Goal: Task Accomplishment & Management: Manage account settings

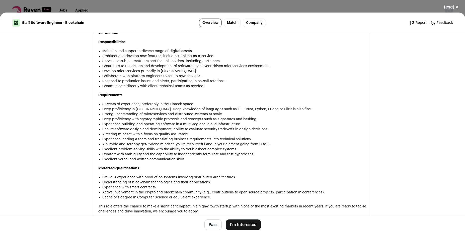
scroll to position [303, 0]
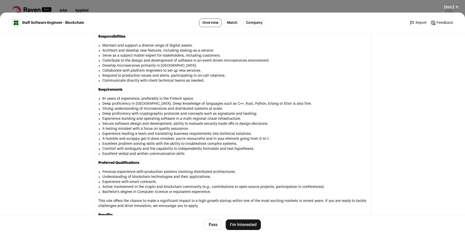
click at [255, 229] on button "I'm Interested" at bounding box center [243, 225] width 35 height 11
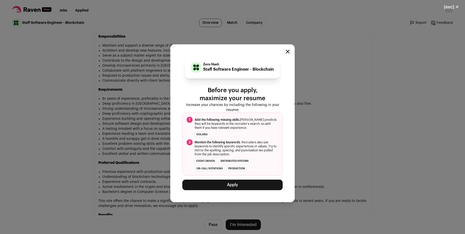
click at [241, 184] on button "Apply" at bounding box center [232, 185] width 100 height 11
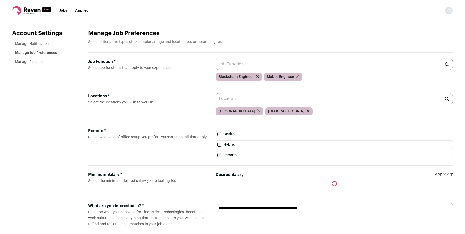
click at [297, 77] on icon "submit" at bounding box center [298, 76] width 3 height 3
click at [273, 65] on input "Job Function * Select job functions that apply to your experience" at bounding box center [334, 64] width 237 height 11
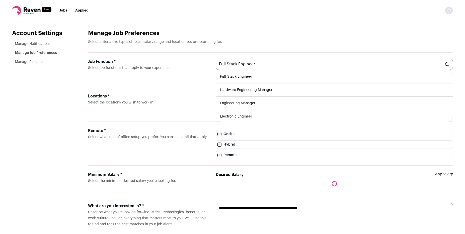
click at [250, 75] on li "Full-Stack Engineer" at bounding box center [334, 76] width 237 height 13
type input "Full-Stack Engineer"
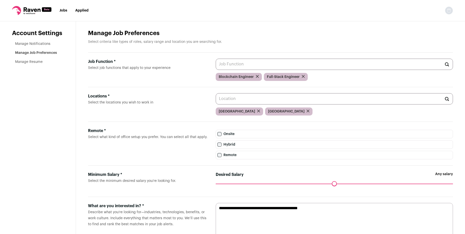
click at [247, 64] on input "Job Function * Select job functions that apply to your experience" at bounding box center [334, 64] width 237 height 11
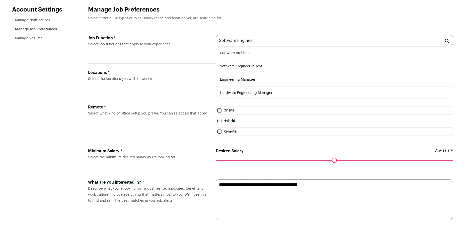
type input "Software Engineer"
click at [187, 58] on div "Job Function * Select job functions that apply to your experience Software Engi…" at bounding box center [270, 46] width 365 height 35
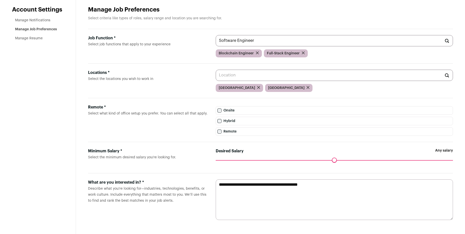
click at [270, 75] on input "Locations * Select the locations you wish to work in" at bounding box center [334, 75] width 237 height 11
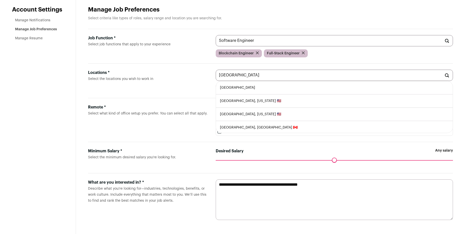
type input "[GEOGRAPHIC_DATA]"
click at [257, 90] on li "[GEOGRAPHIC_DATA]" at bounding box center [334, 87] width 237 height 13
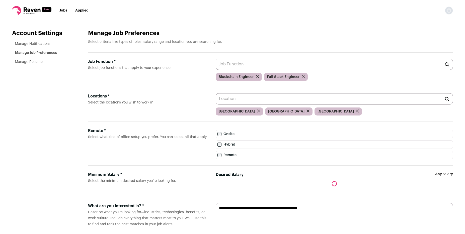
click at [246, 97] on input "Locations * Select the locations you wish to work in" at bounding box center [334, 98] width 237 height 11
type input "W"
type input "Global"
type input "[GEOGRAPHIC_DATA]"
click at [164, 125] on form "Remote * Select what kind of office setup you prefer. You can select all that a…" at bounding box center [270, 144] width 365 height 44
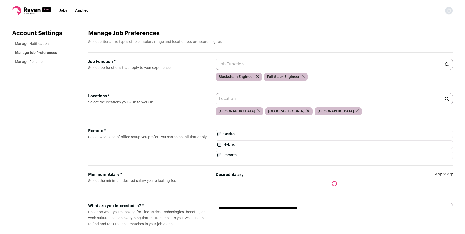
scroll to position [24, 0]
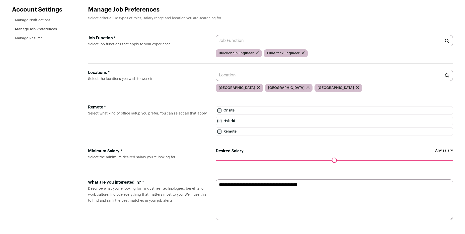
click at [282, 183] on textarea "**********" at bounding box center [334, 200] width 237 height 41
drag, startPoint x: 282, startPoint y: 183, endPoint x: 376, endPoint y: 190, distance: 94.4
click at [377, 190] on textarea "**********" at bounding box center [334, 200] width 237 height 41
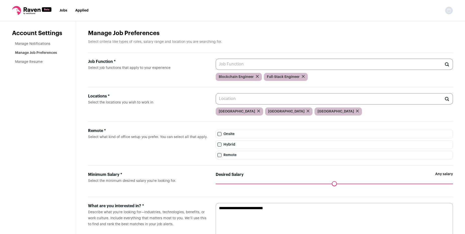
type textarea "**********"
click at [35, 60] on link "Manage Resume" at bounding box center [29, 62] width 28 height 4
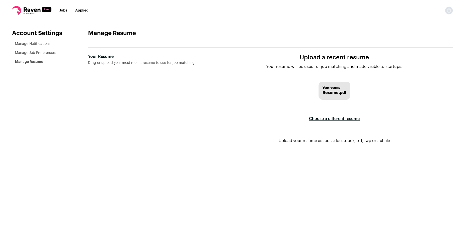
click at [340, 90] on span "Resume.pdf" at bounding box center [335, 93] width 24 height 6
click at [335, 118] on label "Choose a different resume" at bounding box center [334, 119] width 51 height 14
click at [0, 0] on input "Your Resume Drag or upload your most recent resume to use for job matching." at bounding box center [0, 0] width 0 height 0
click at [41, 44] on link "Manage Notifications" at bounding box center [32, 44] width 35 height 4
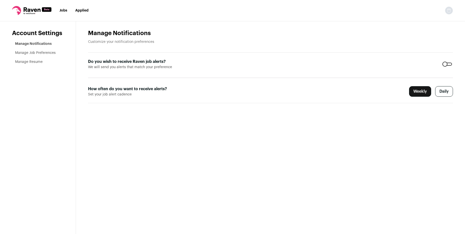
click at [445, 93] on label "Daily" at bounding box center [444, 91] width 18 height 11
